Goal: Information Seeking & Learning: Understand process/instructions

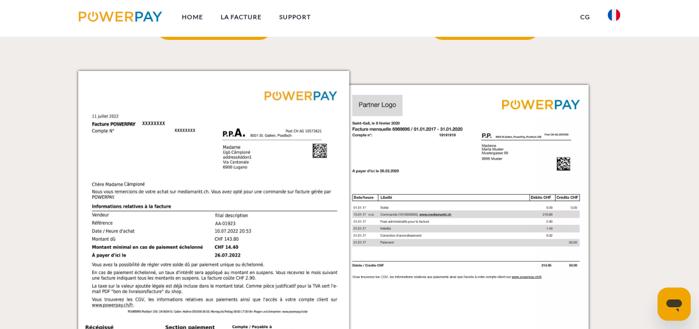
scroll to position [657, 0]
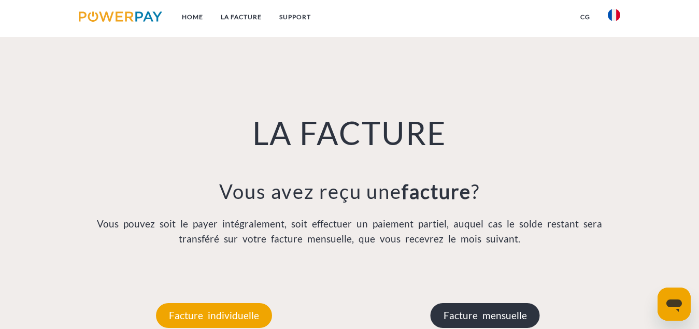
click at [491, 325] on p "Facture mensuelle" at bounding box center [485, 315] width 109 height 25
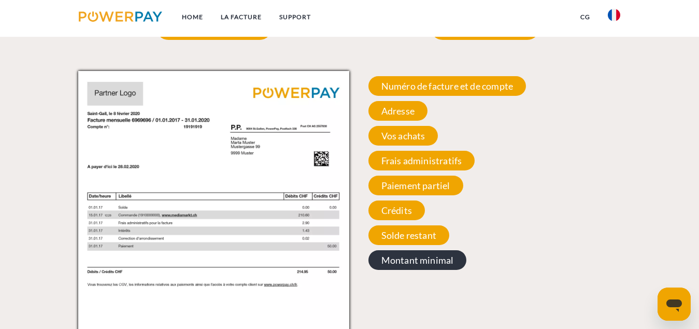
click at [386, 260] on span "Montant minimal" at bounding box center [417, 260] width 98 height 20
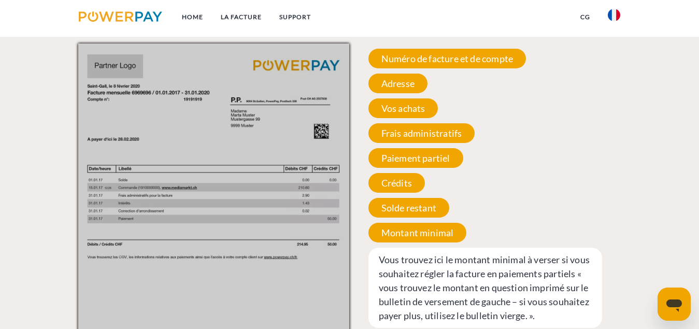
scroll to position [986, 0]
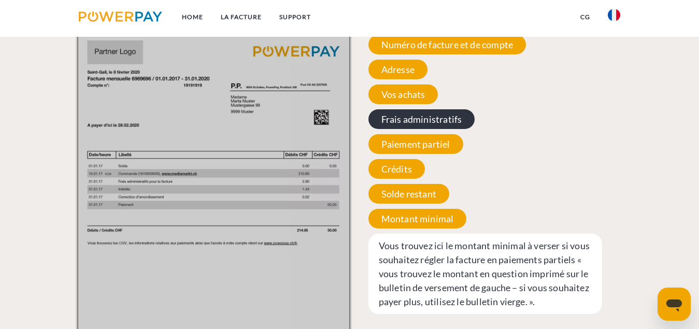
click at [432, 119] on span "Frais administratifs" at bounding box center [421, 119] width 107 height 20
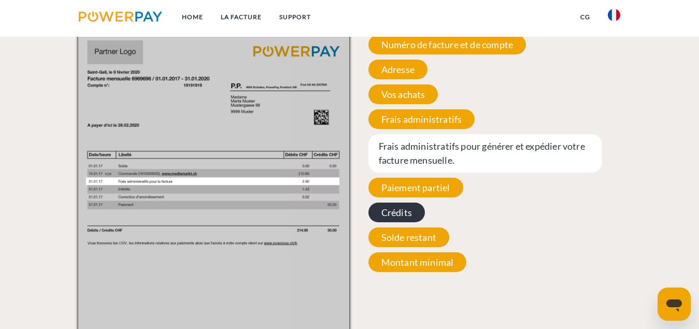
click at [397, 211] on span "Crédits" at bounding box center [396, 213] width 56 height 20
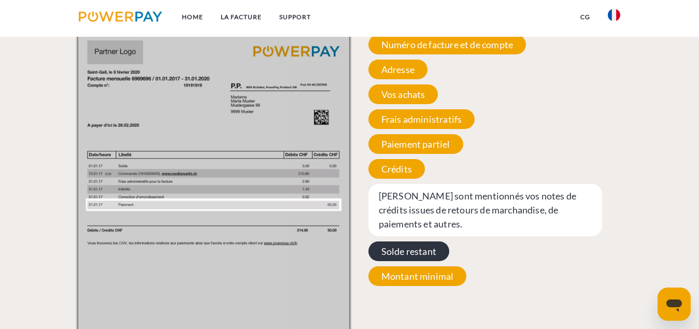
click at [388, 241] on span "Solde restant" at bounding box center [408, 251] width 81 height 20
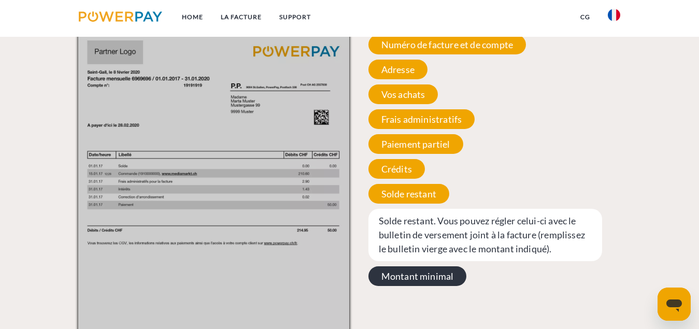
click at [381, 283] on span "Montant minimal" at bounding box center [417, 276] width 98 height 20
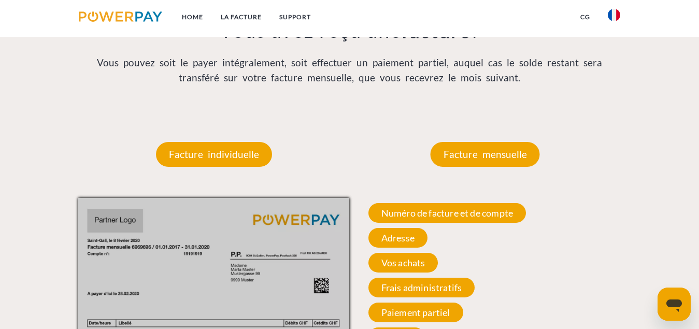
scroll to position [530, 0]
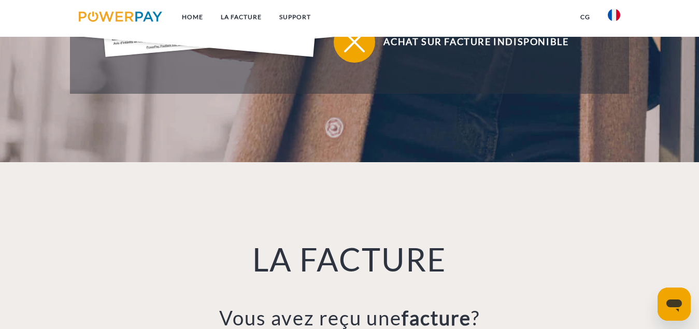
click at [696, 188] on div "LA FACTURE Vous avez reçu une facture ? Vous pouvez soit le payer intégralement…" at bounding box center [349, 280] width 699 height 236
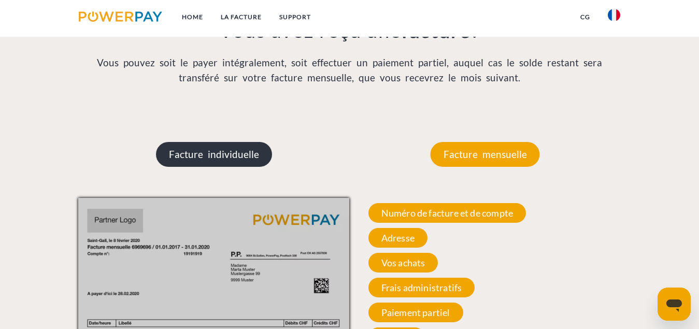
click at [197, 154] on p "Facture individuelle" at bounding box center [214, 154] width 116 height 25
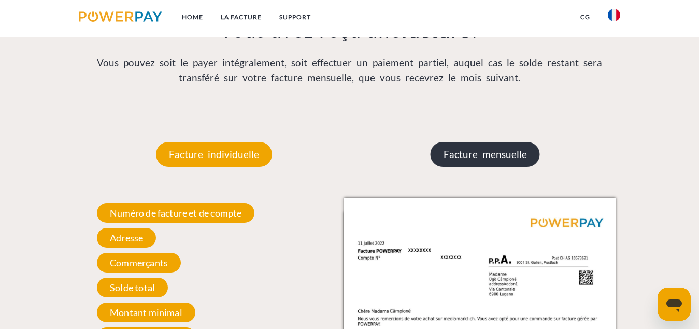
click at [518, 153] on p "Facture mensuelle" at bounding box center [485, 154] width 109 height 25
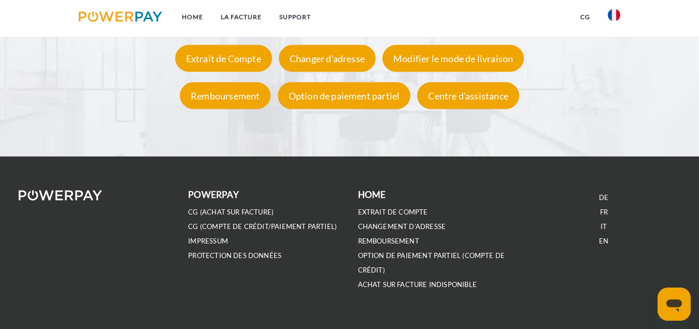
scroll to position [1938, 0]
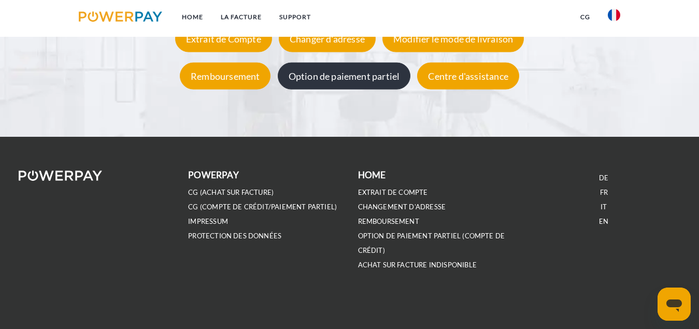
click at [346, 69] on div "Option de paiement partiel" at bounding box center [344, 76] width 133 height 27
click at [343, 73] on div "Option de paiement partiel" at bounding box center [344, 76] width 133 height 27
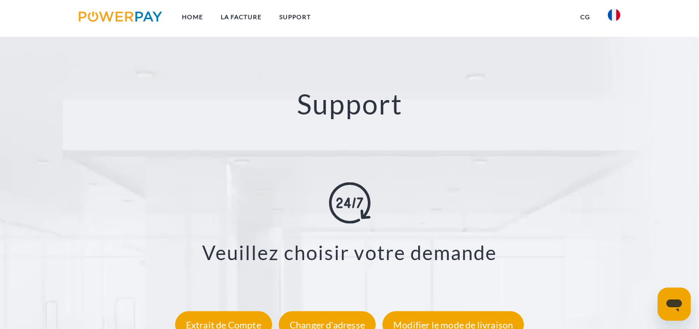
scroll to position [1362, 0]
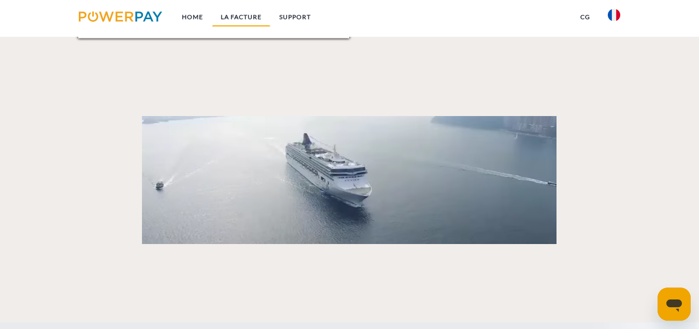
click at [251, 18] on link "LA FACTURE" at bounding box center [241, 17] width 59 height 19
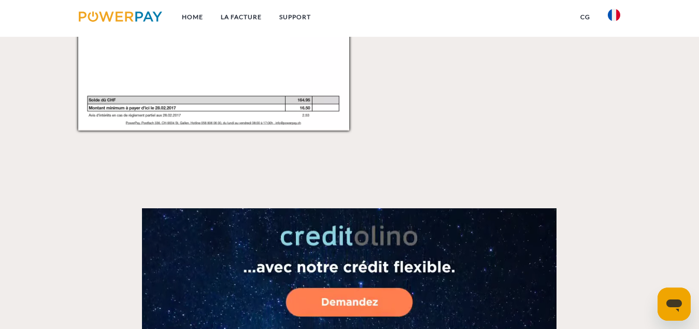
scroll to position [1558, 0]
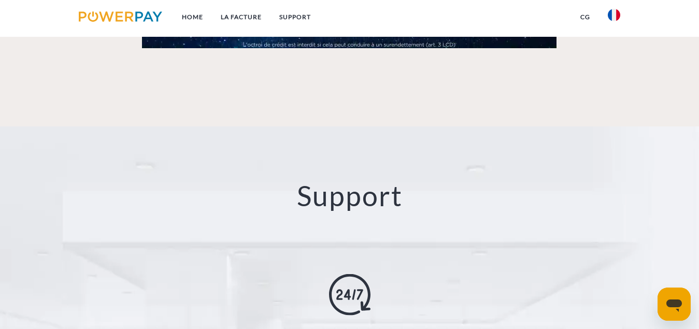
click at [590, 19] on link "CG" at bounding box center [585, 17] width 27 height 19
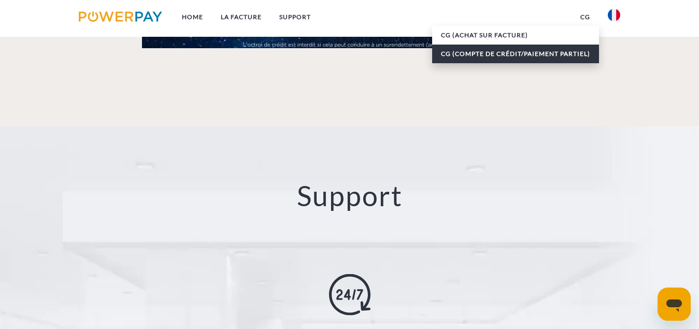
click at [553, 57] on link "CG (Compte de crédit/paiement partiel)" at bounding box center [515, 54] width 167 height 19
